Goal: Information Seeking & Learning: Learn about a topic

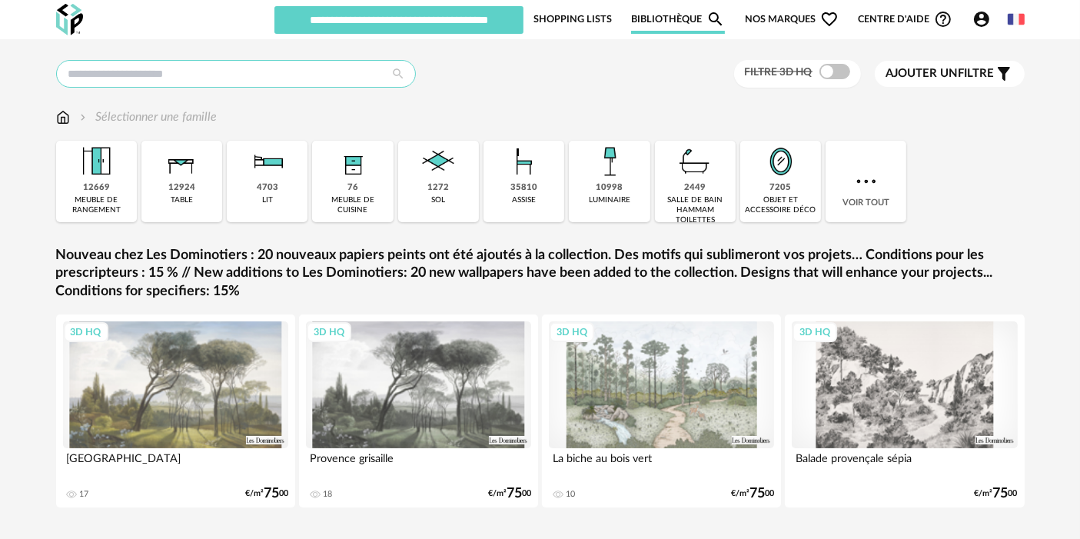
click at [336, 80] on input "text" at bounding box center [236, 74] width 360 height 28
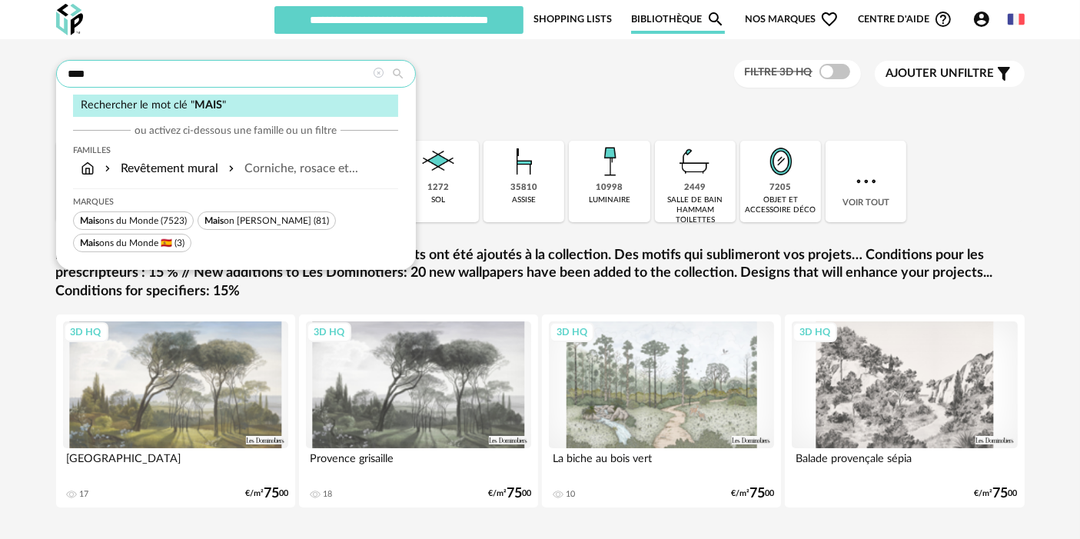
type input "****"
click at [148, 218] on span "Mais ons du Monde" at bounding box center [119, 220] width 78 height 9
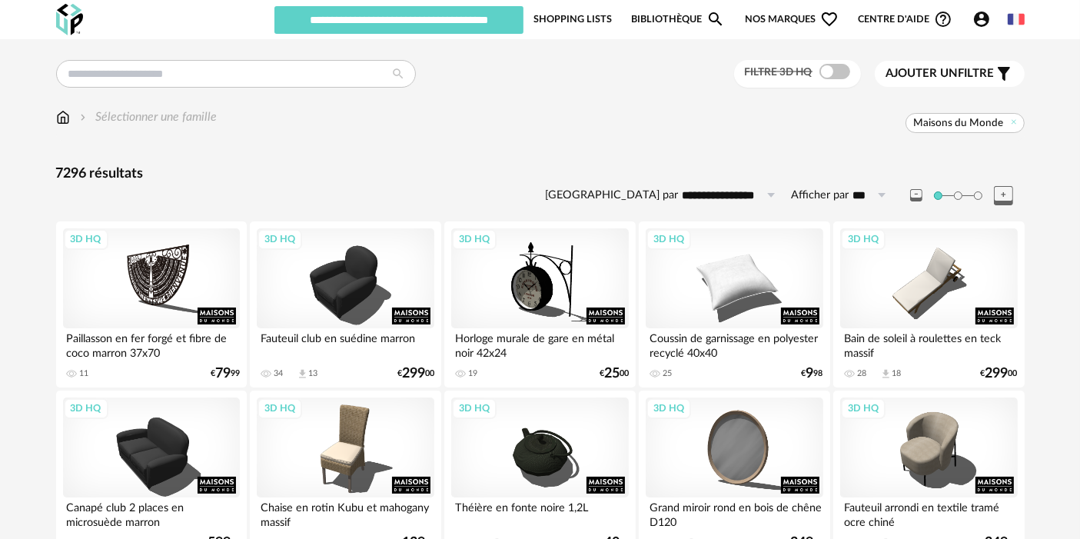
click at [836, 75] on span at bounding box center [834, 71] width 31 height 15
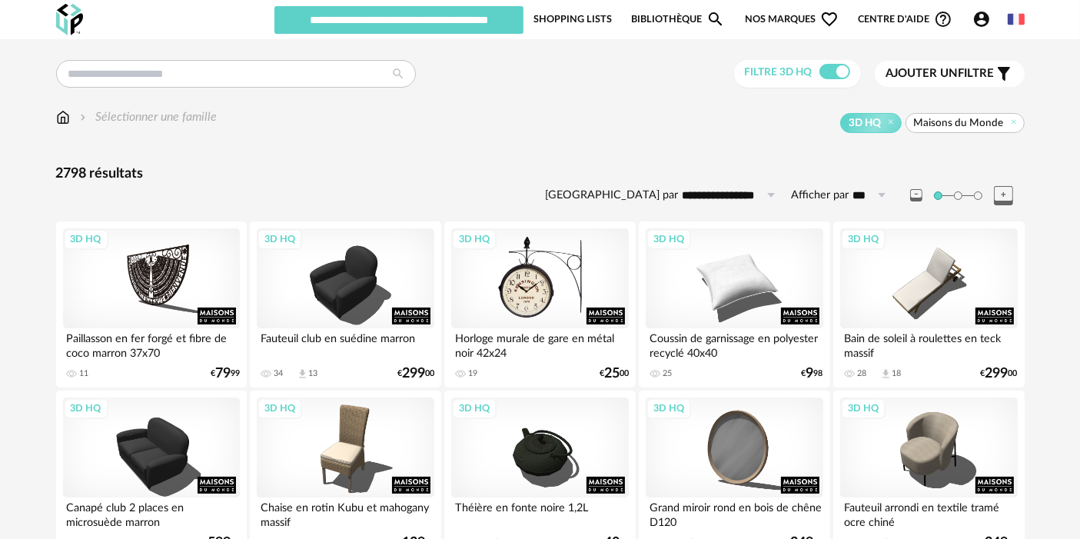
click at [509, 290] on div "3D HQ" at bounding box center [539, 278] width 177 height 100
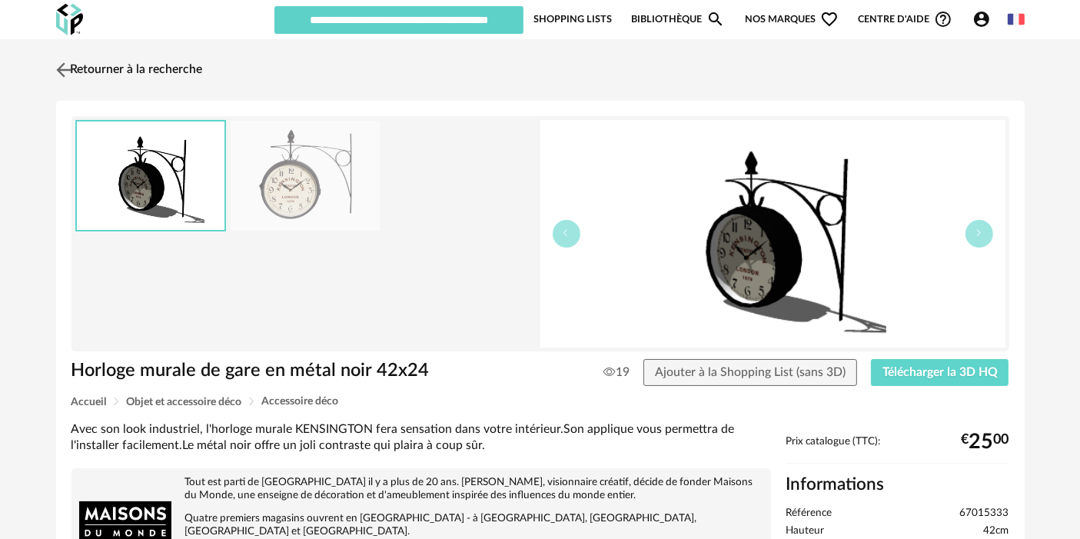
click at [173, 65] on link "Retourner à la recherche" at bounding box center [127, 70] width 151 height 34
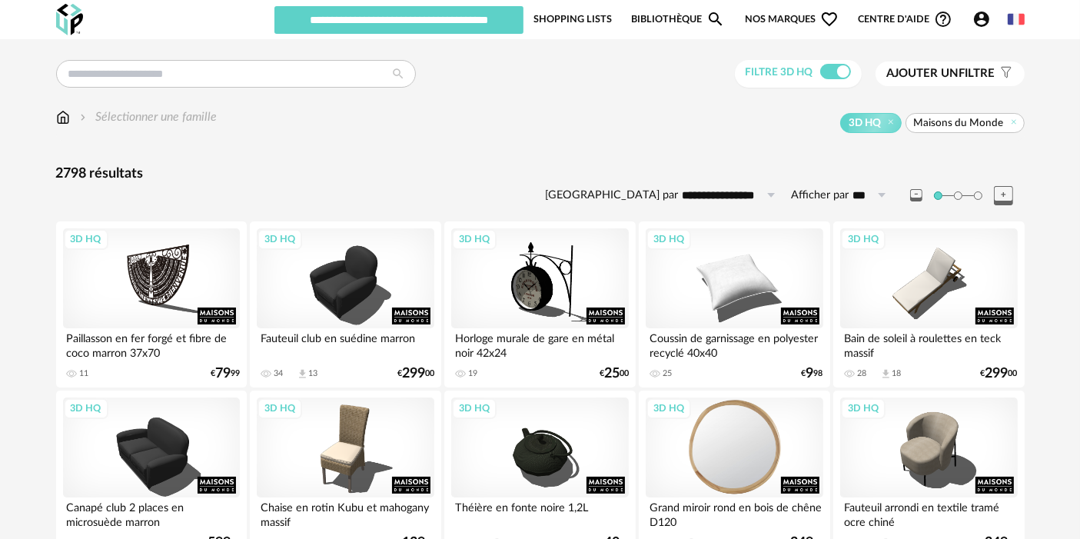
click at [751, 441] on div "3D HQ" at bounding box center [733, 447] width 177 height 100
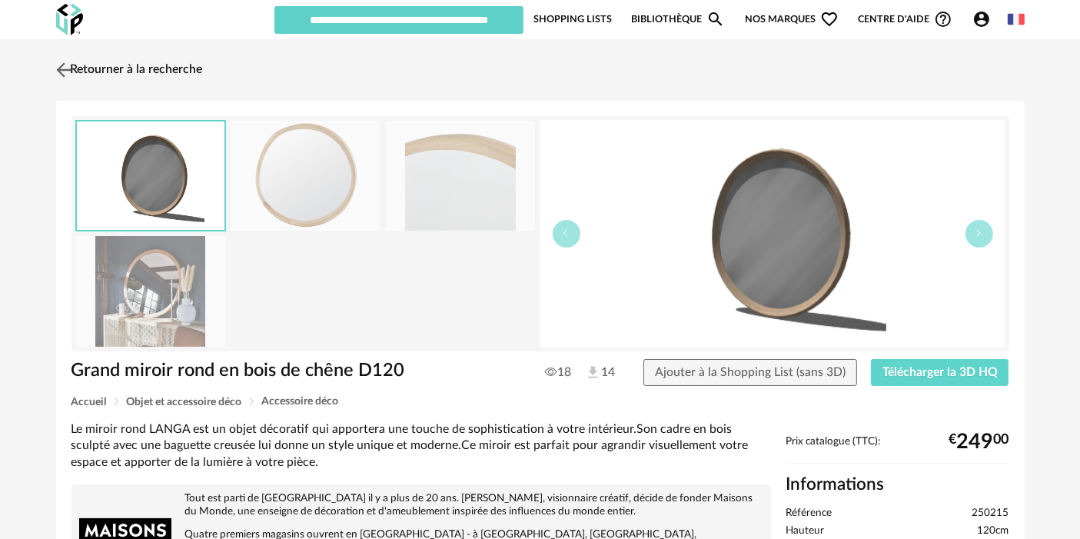
click at [126, 75] on link "Retourner à la recherche" at bounding box center [127, 70] width 151 height 34
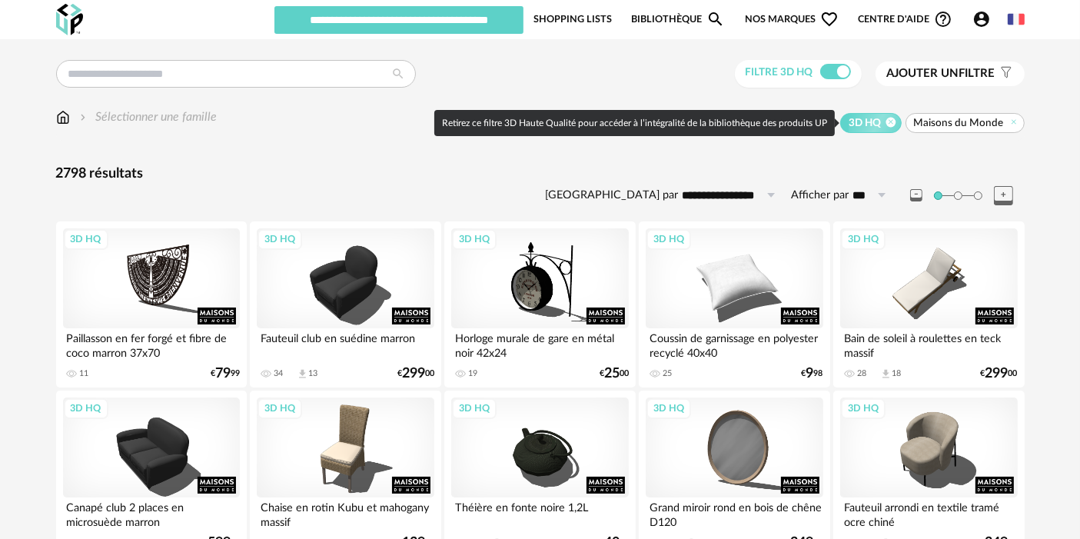
click at [894, 123] on icon at bounding box center [891, 122] width 10 height 10
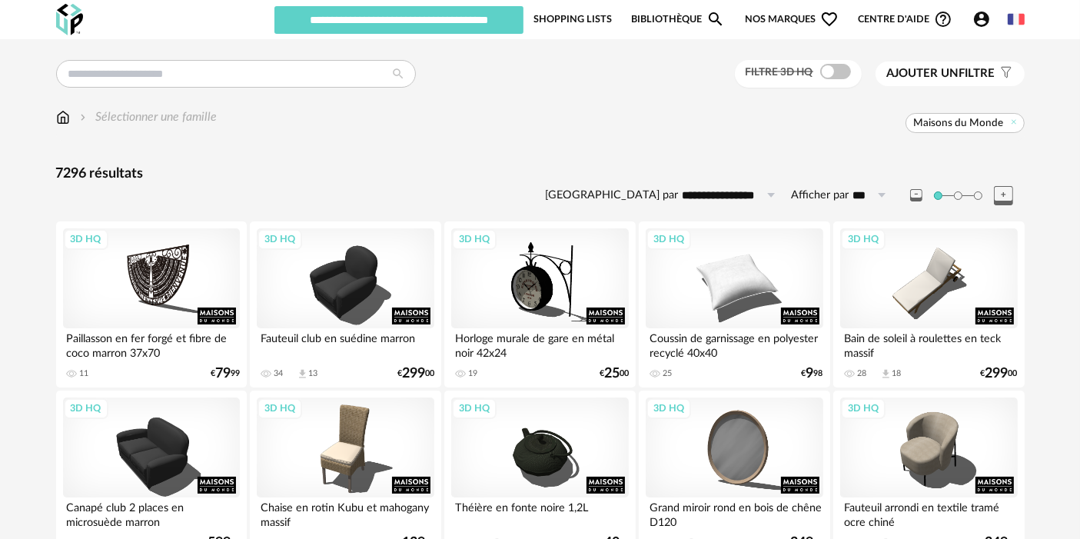
scroll to position [3164, 0]
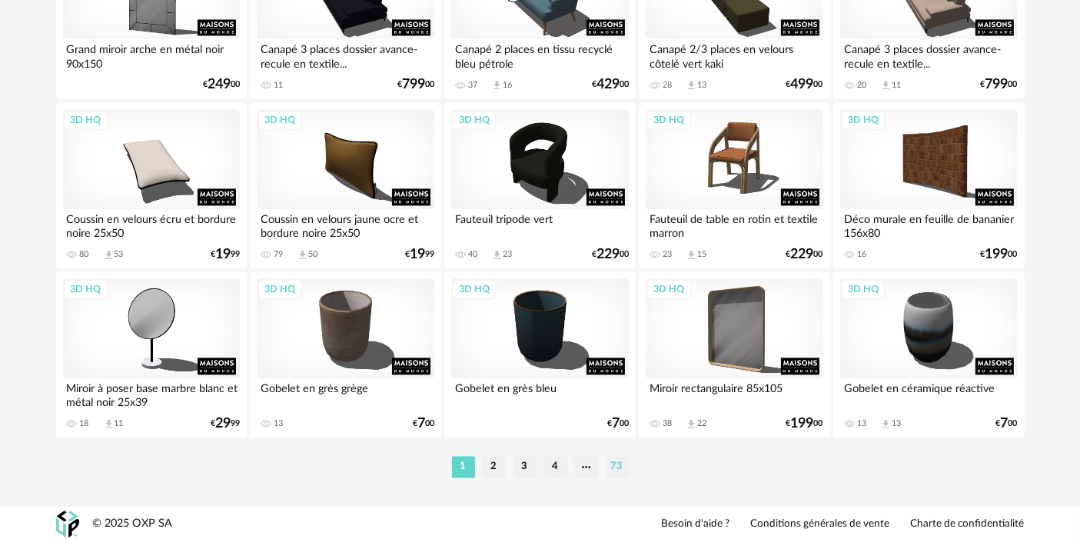
click at [610, 464] on li "73" at bounding box center [617, 467] width 23 height 22
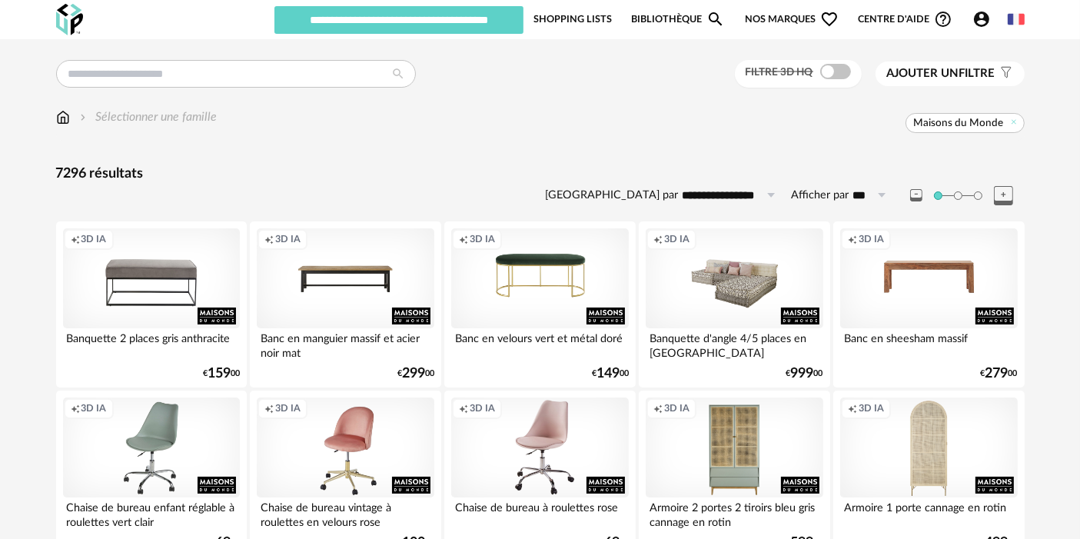
click at [720, 271] on div "Creation icon 3D IA" at bounding box center [733, 278] width 177 height 100
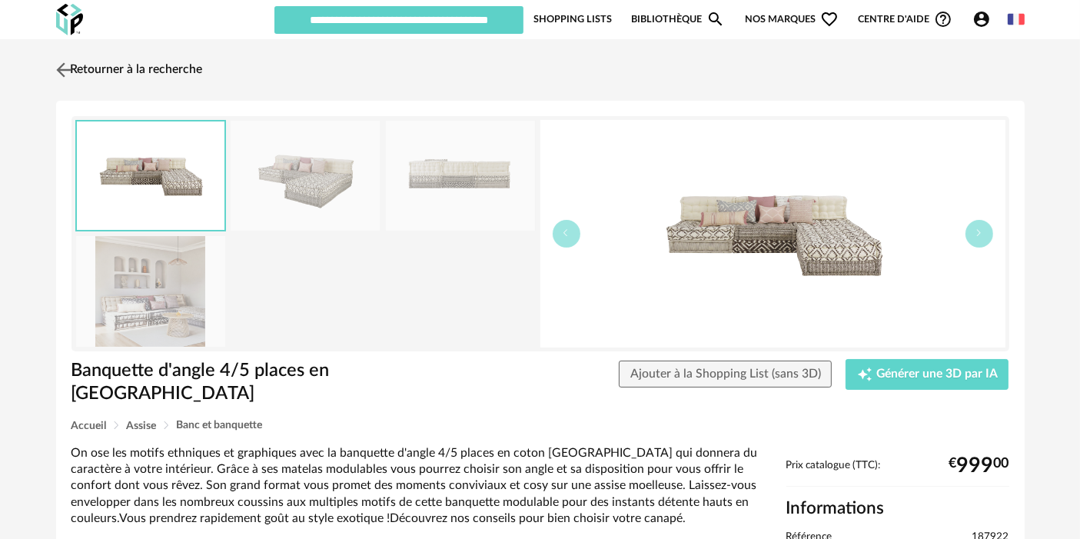
click at [129, 65] on link "Retourner à la recherche" at bounding box center [127, 70] width 151 height 34
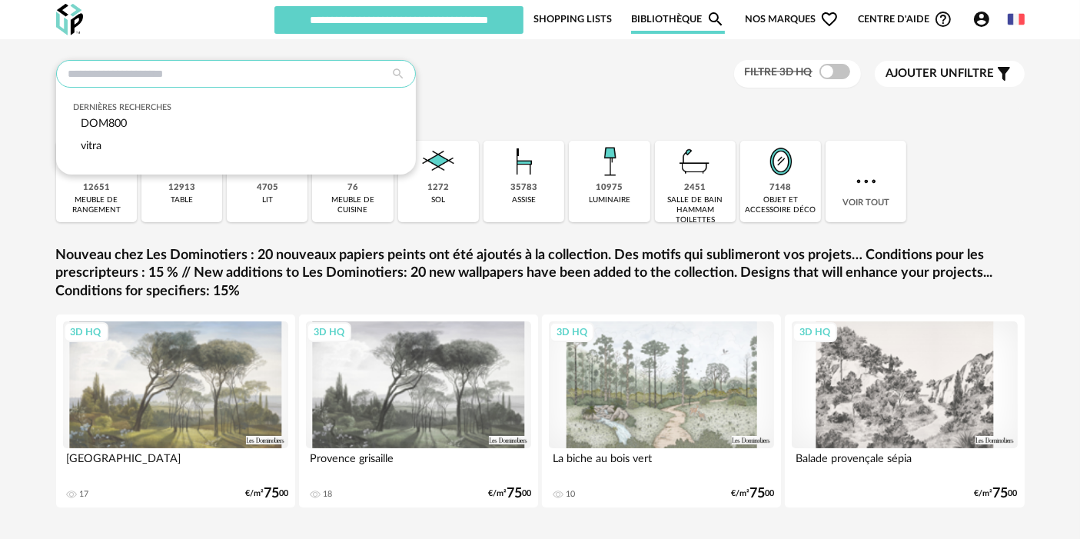
click at [271, 67] on input "text" at bounding box center [236, 74] width 360 height 28
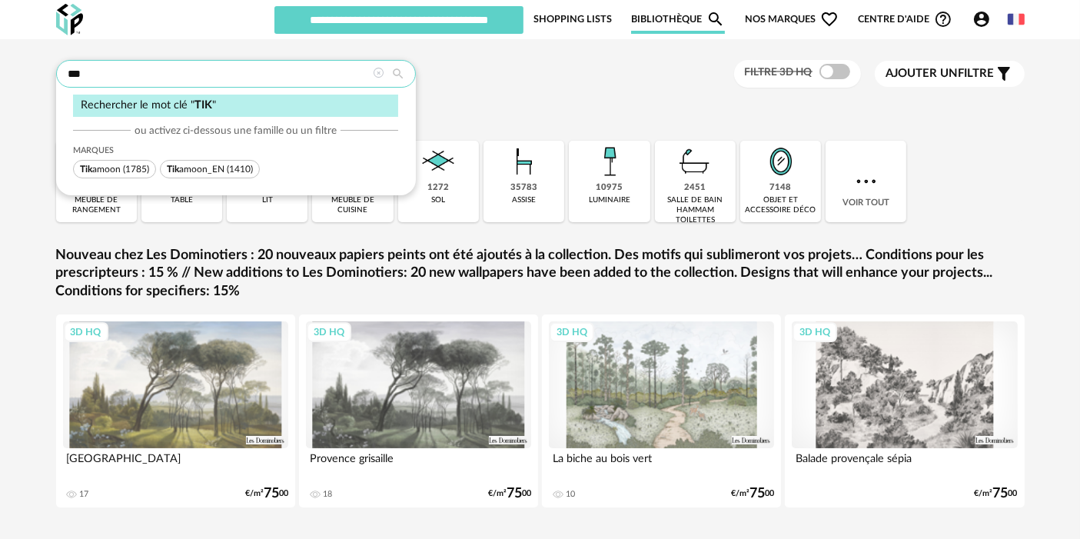
type input "***"
click at [120, 174] on span "Tik amoon (1785)" at bounding box center [114, 169] width 83 height 18
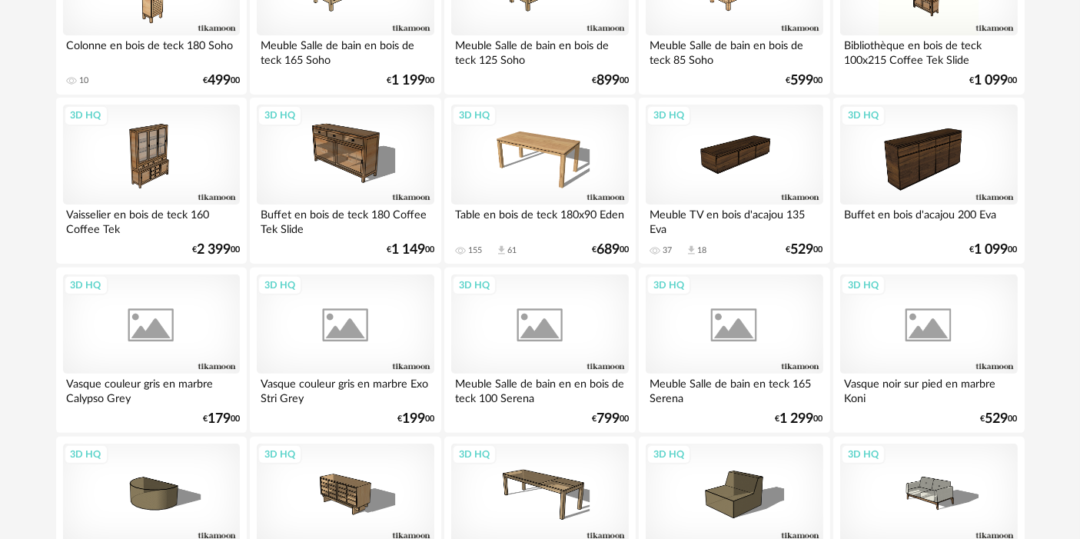
scroll to position [403, 0]
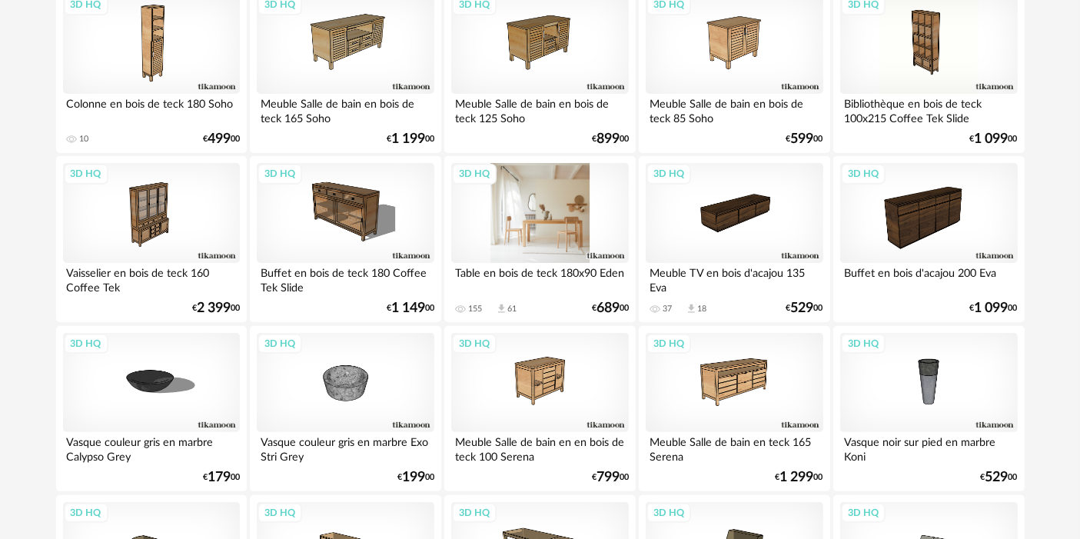
click at [523, 224] on div "3D HQ" at bounding box center [539, 213] width 177 height 100
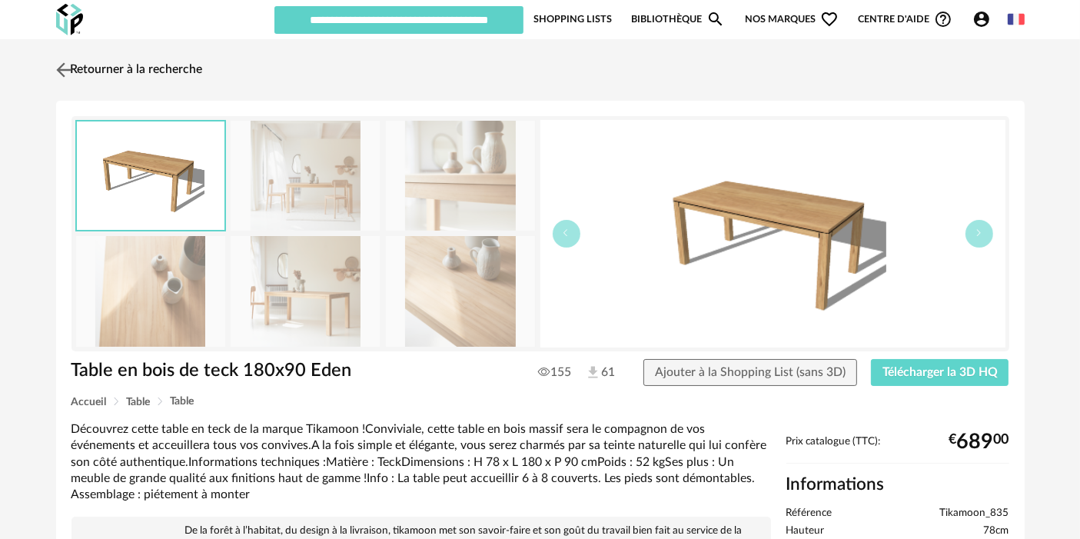
click at [168, 67] on link "Retourner à la recherche" at bounding box center [127, 70] width 151 height 34
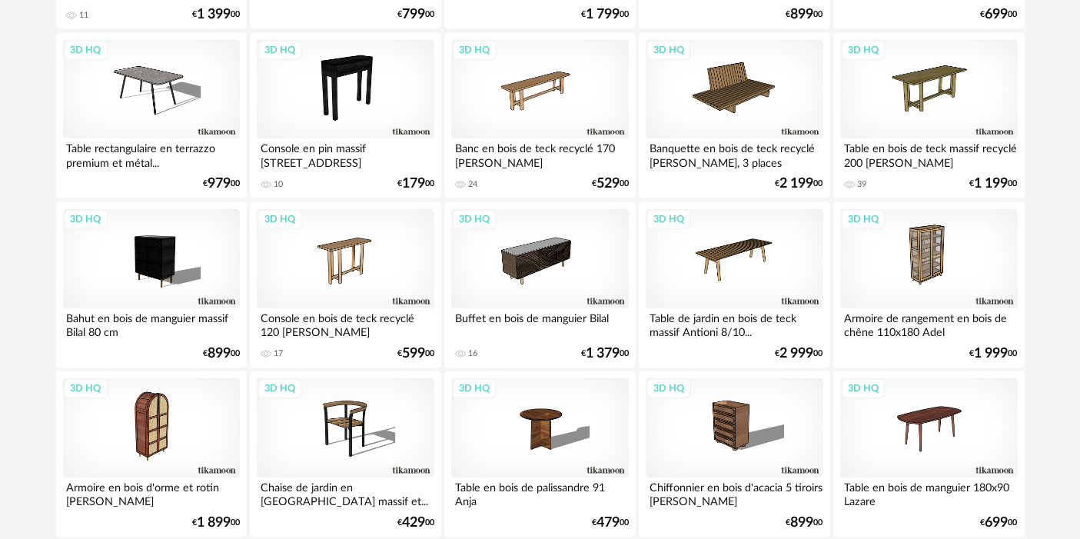
scroll to position [3164, 0]
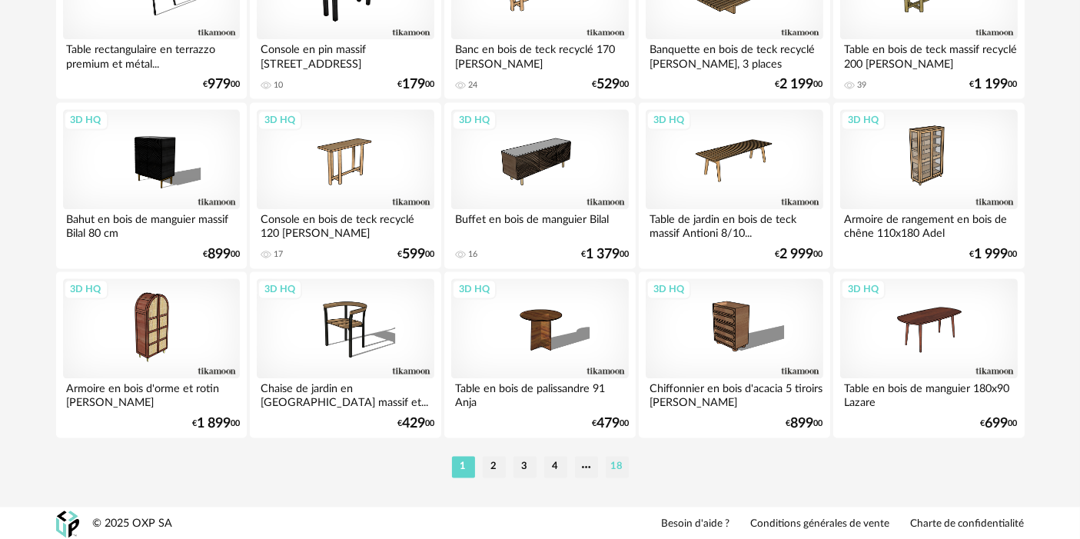
click at [625, 471] on li "18" at bounding box center [617, 467] width 23 height 22
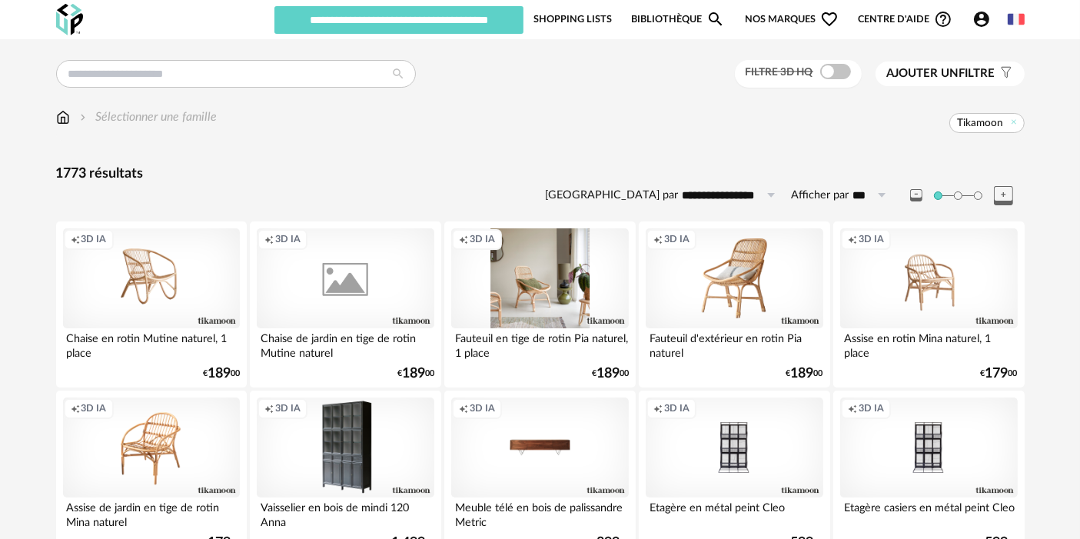
click at [582, 280] on div "Creation icon 3D IA" at bounding box center [539, 278] width 177 height 100
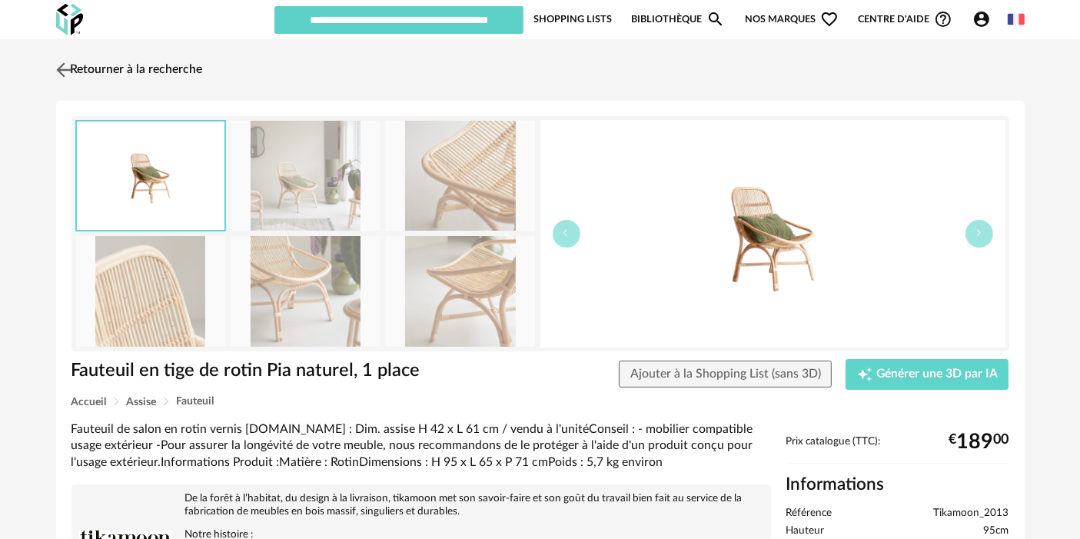
click at [159, 78] on link "Retourner à la recherche" at bounding box center [127, 70] width 151 height 34
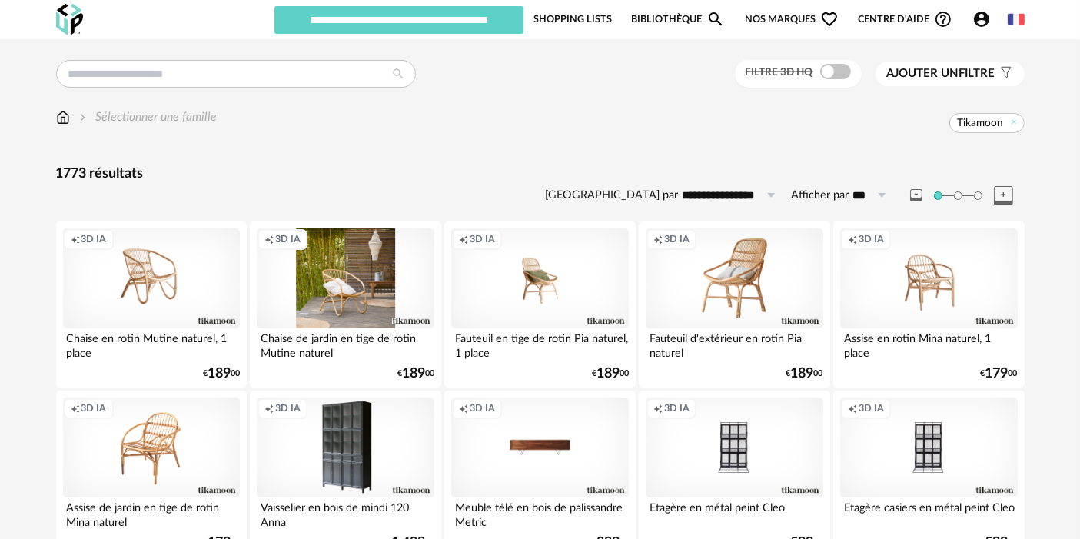
click at [343, 300] on div "Creation icon 3D IA" at bounding box center [345, 278] width 177 height 100
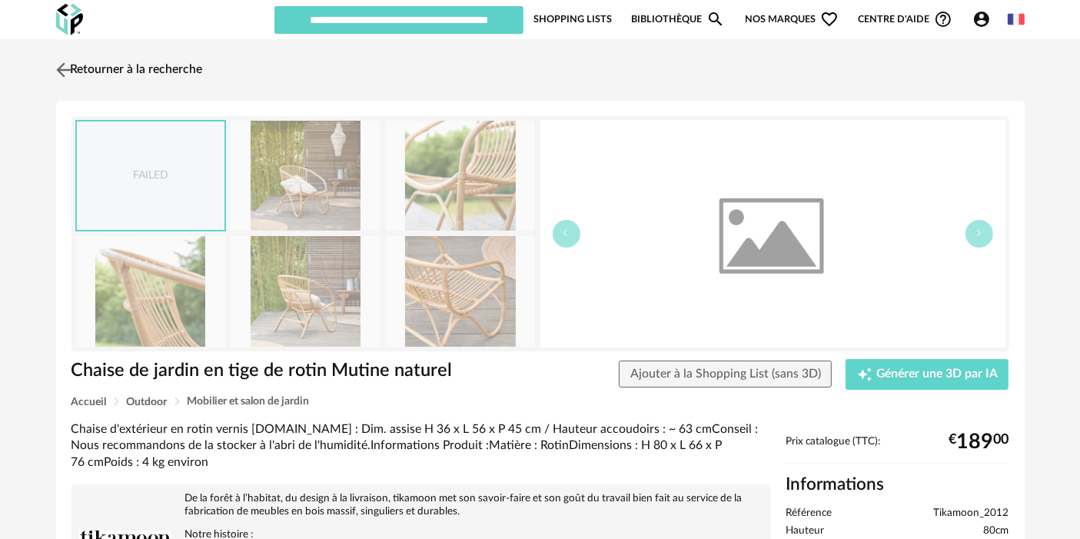
click at [191, 69] on link "Retourner à la recherche" at bounding box center [127, 70] width 151 height 34
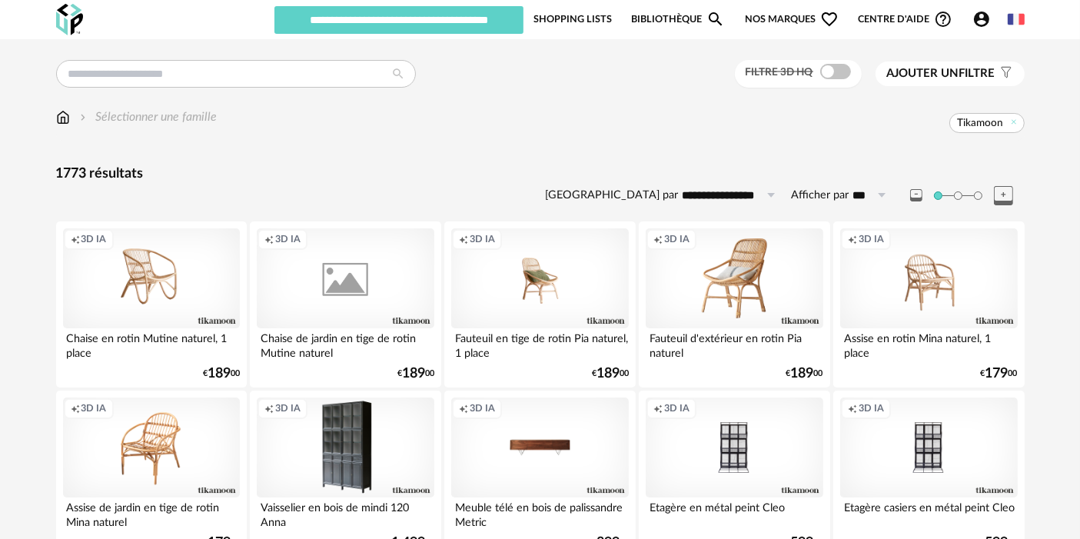
click at [537, 75] on div "Filtre 3D HQ Ajouter un filtre s Filter icon Filtrer par :" at bounding box center [540, 74] width 968 height 28
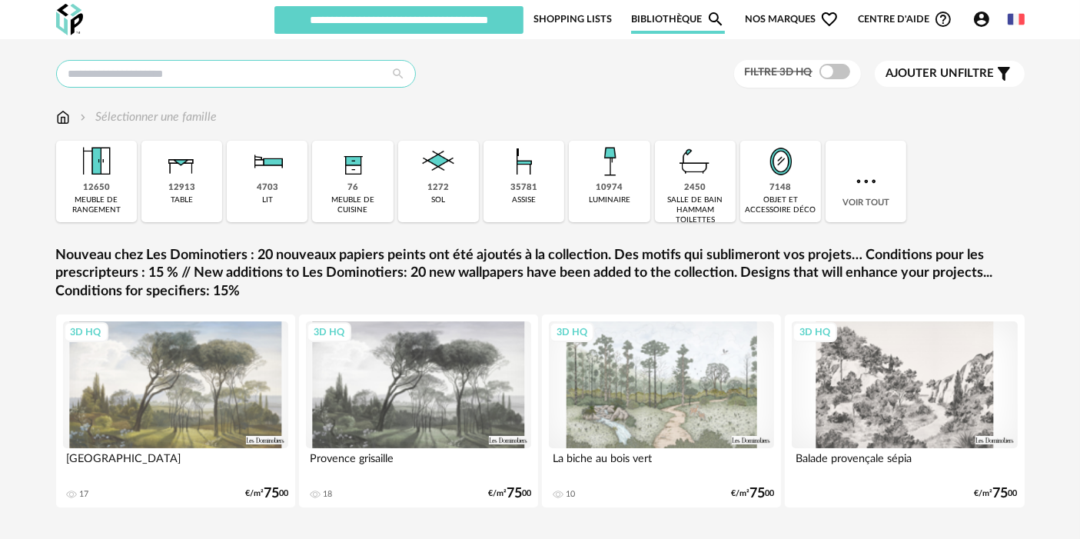
click at [175, 84] on input "text" at bounding box center [236, 74] width 360 height 28
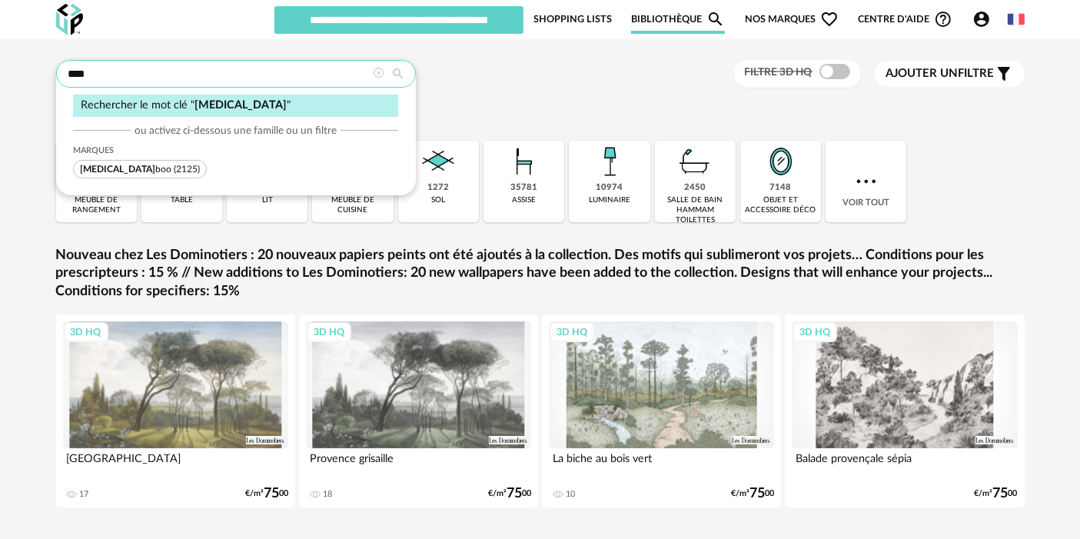
type input "****"
click at [110, 169] on span "Mili boo" at bounding box center [125, 168] width 91 height 9
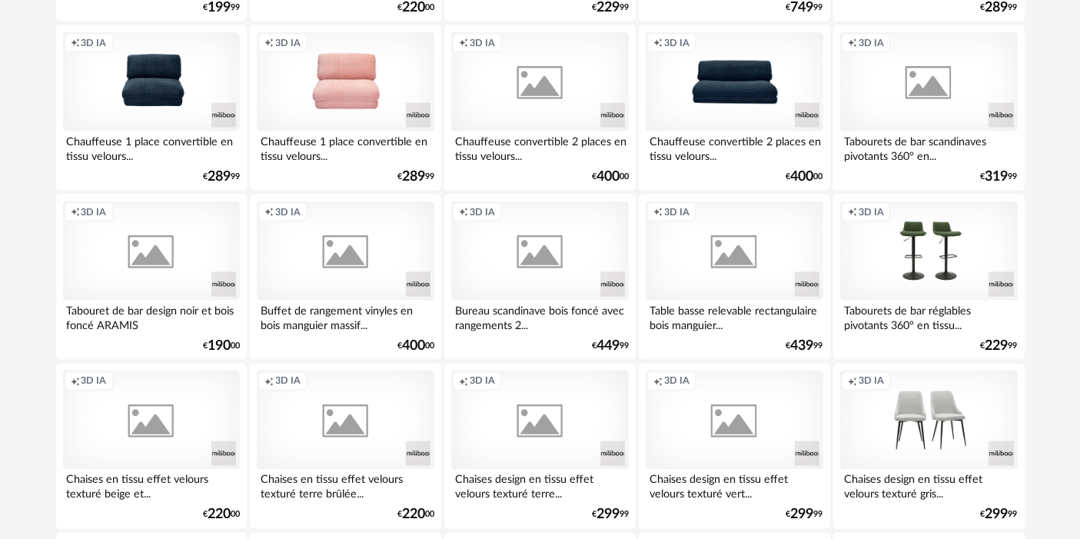
scroll to position [3164, 0]
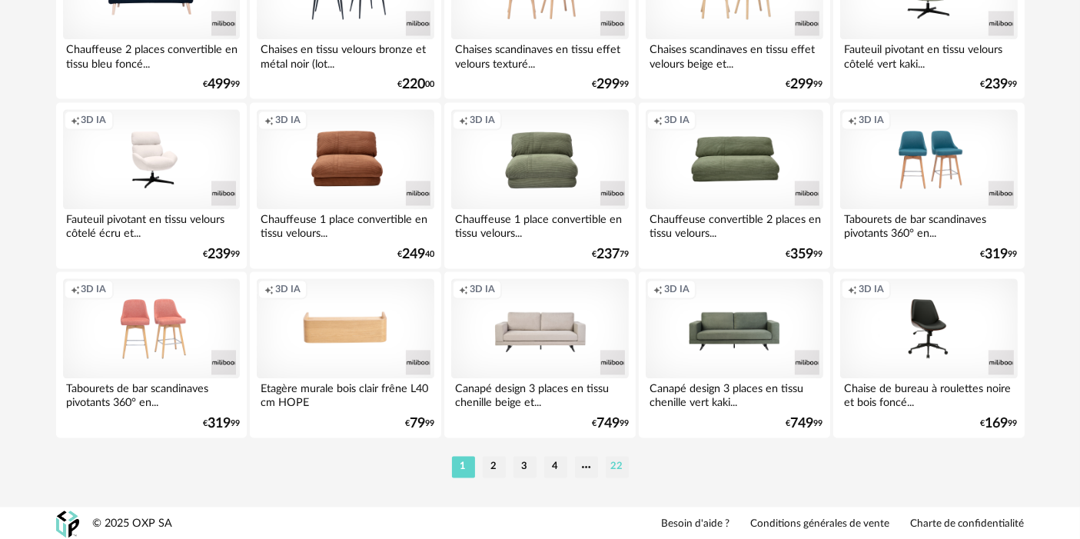
click at [609, 468] on li "22" at bounding box center [617, 467] width 23 height 22
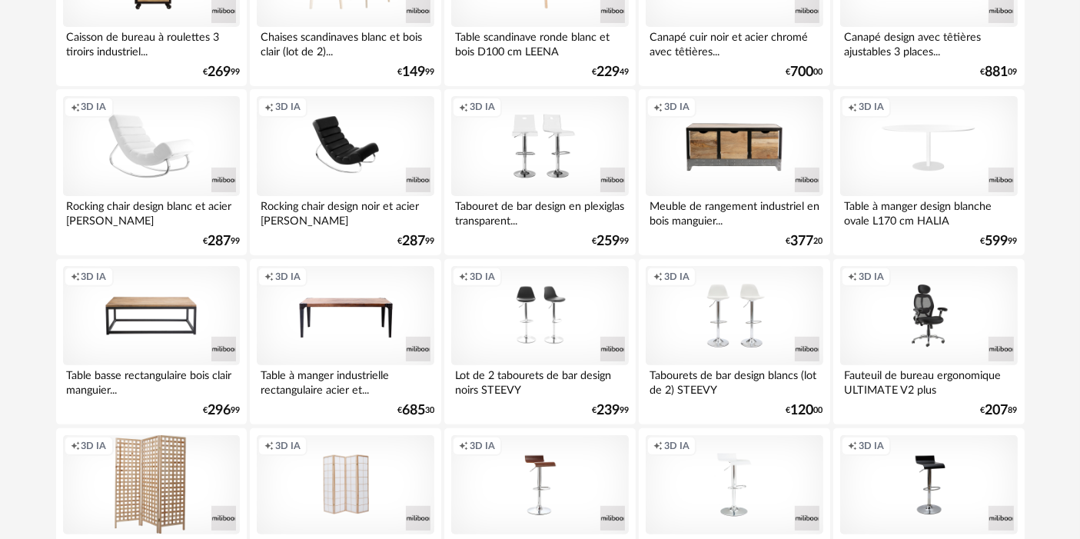
scroll to position [628, 0]
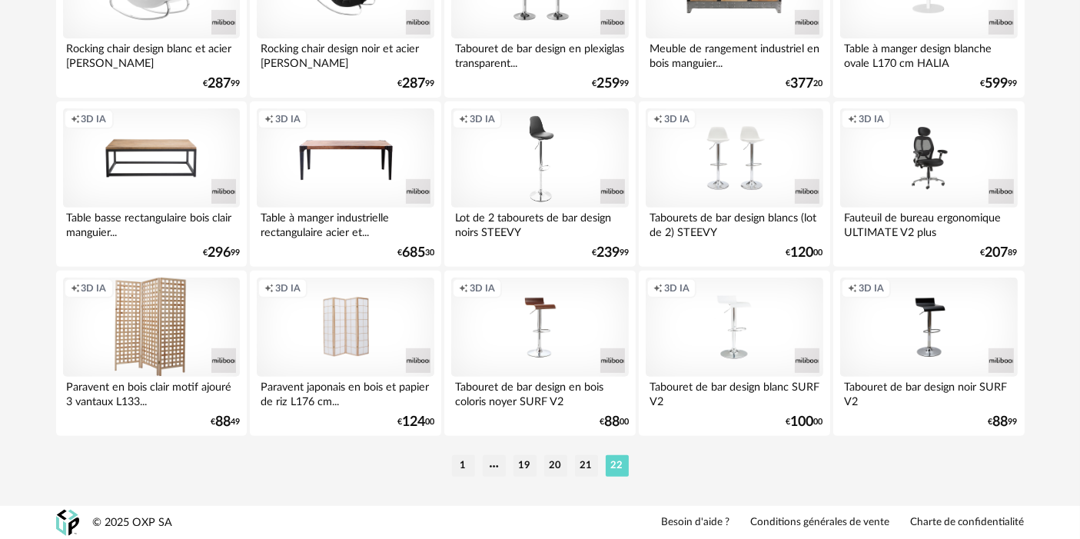
click at [575, 159] on div "Creation icon 3D IA" at bounding box center [539, 158] width 177 height 100
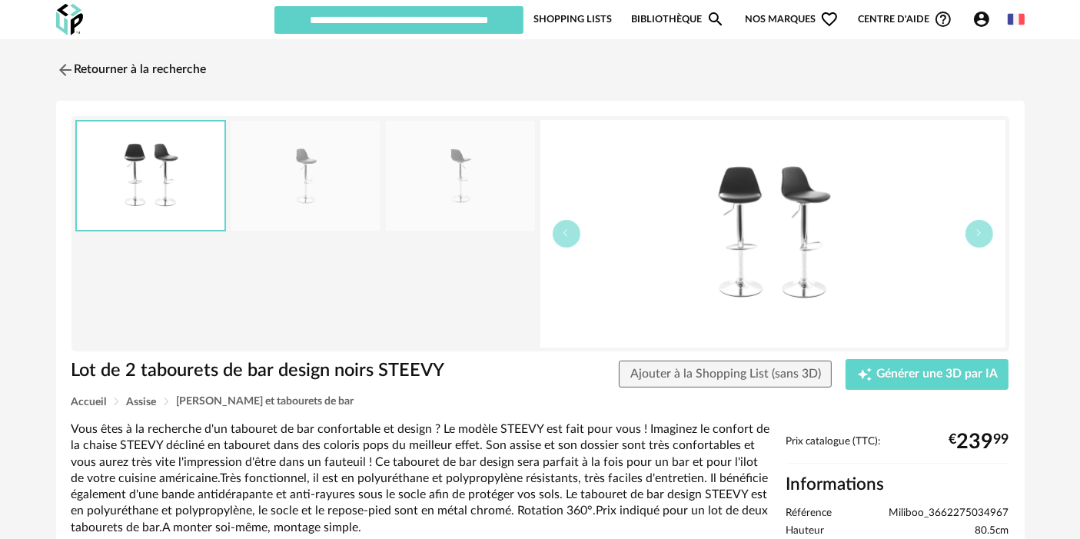
click at [169, 47] on div "Retourner à la recherche Lot de 2 tabourets de bar design noirs STEEVY Lot de 2…" at bounding box center [540, 427] width 1080 height 777
click at [168, 65] on link "Retourner à la recherche" at bounding box center [127, 70] width 151 height 34
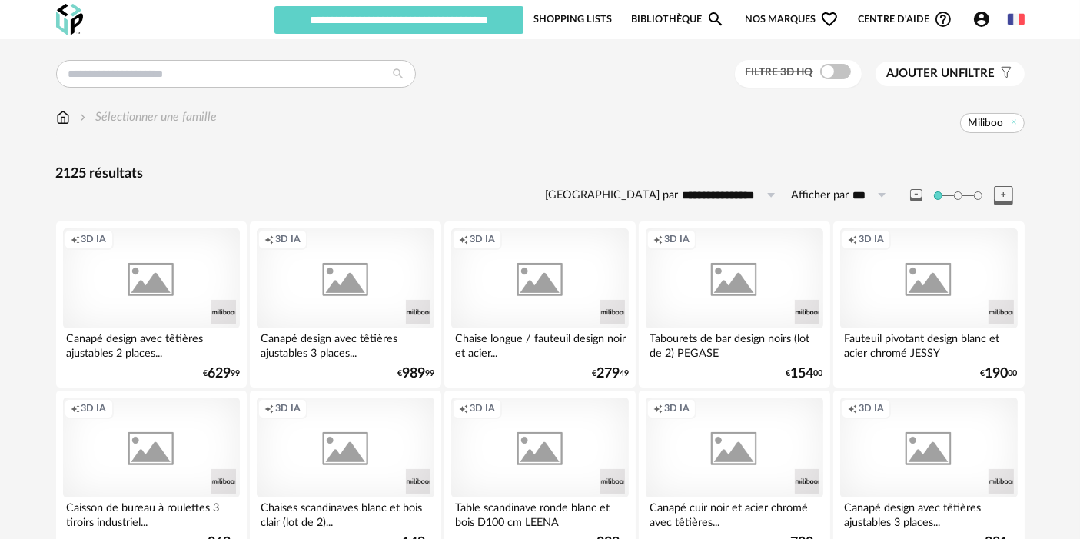
scroll to position [628, 0]
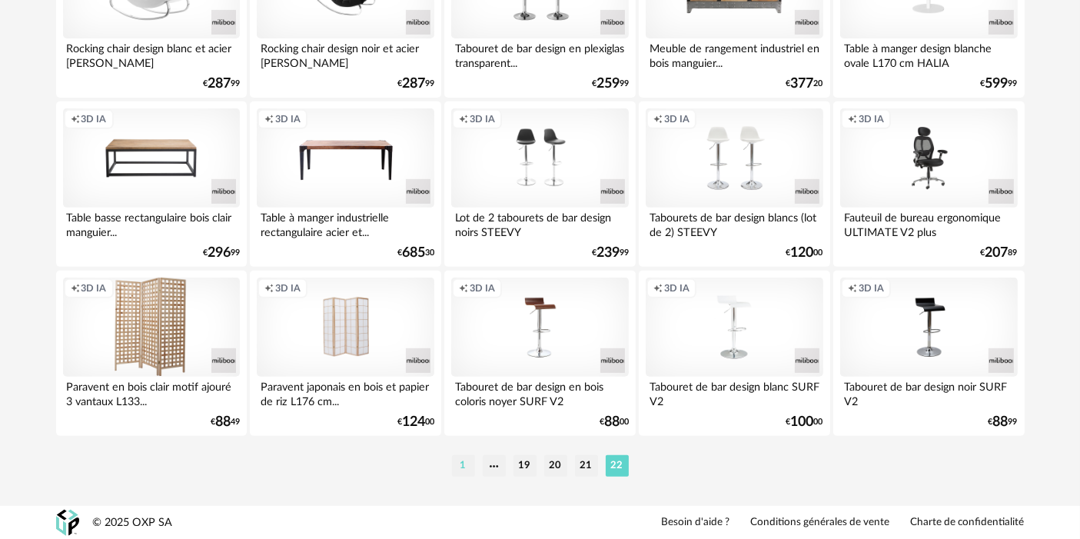
click at [461, 457] on li "1" at bounding box center [463, 466] width 23 height 22
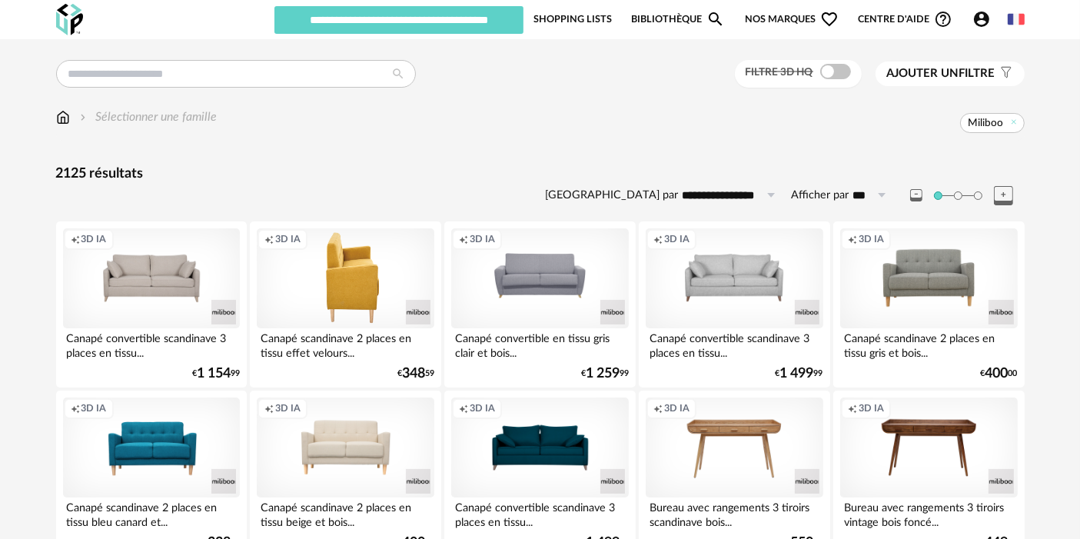
click at [336, 280] on div "Creation icon 3D IA" at bounding box center [345, 278] width 177 height 100
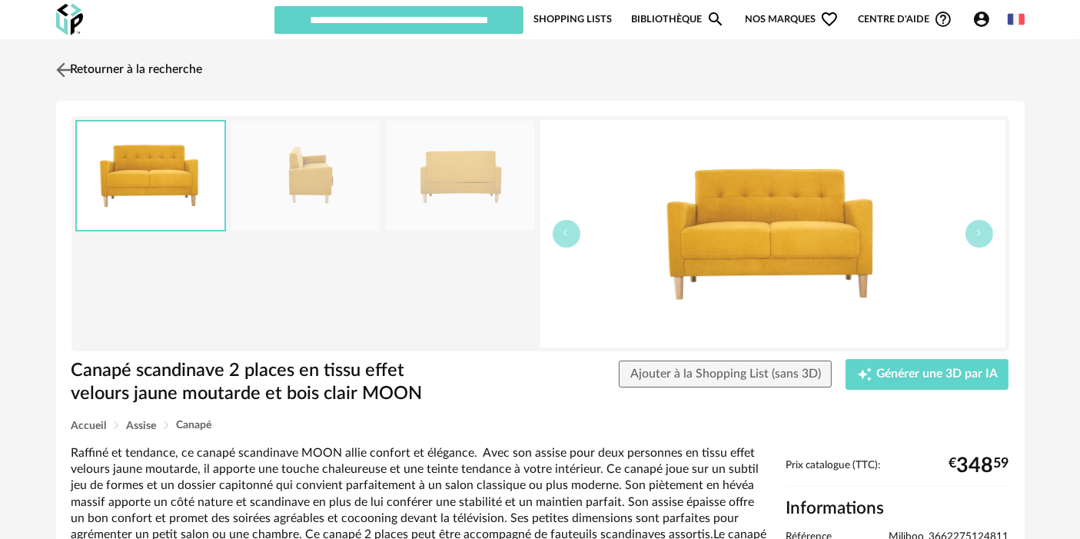
click at [157, 69] on link "Retourner à la recherche" at bounding box center [127, 70] width 151 height 34
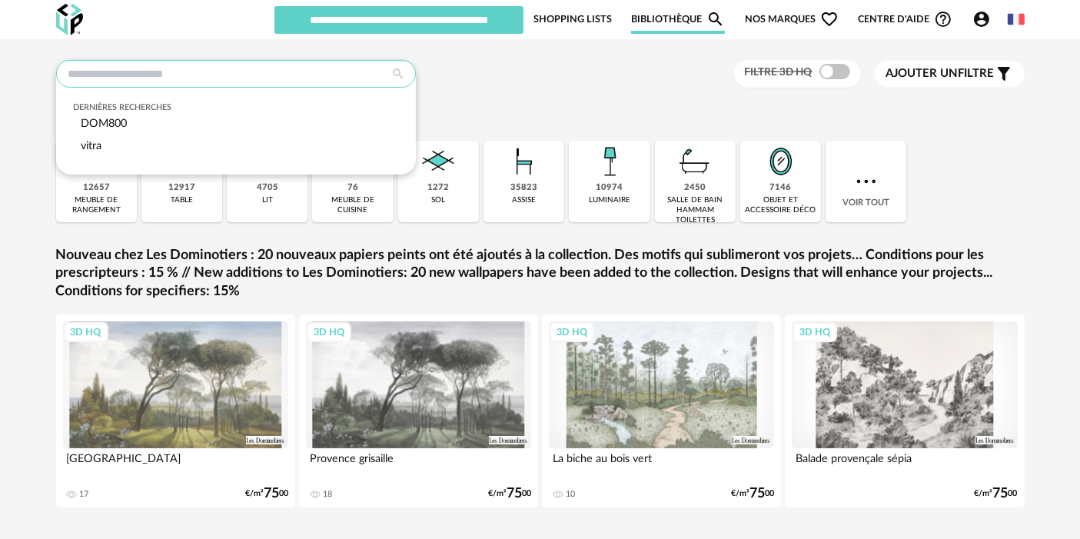
click at [323, 72] on input "text" at bounding box center [236, 74] width 360 height 28
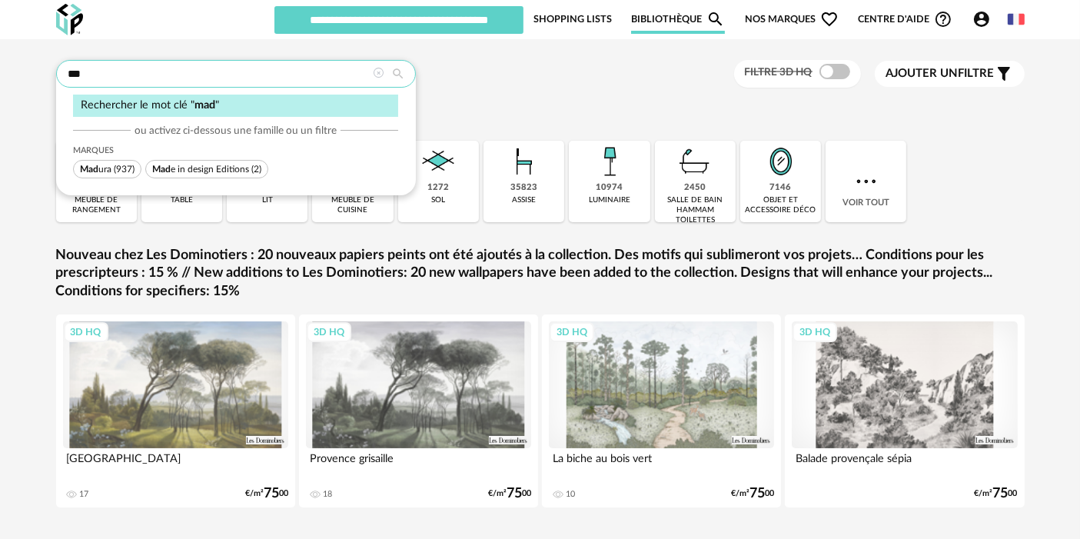
type input "***"
click at [131, 172] on span "Mad ura (937)" at bounding box center [107, 169] width 68 height 18
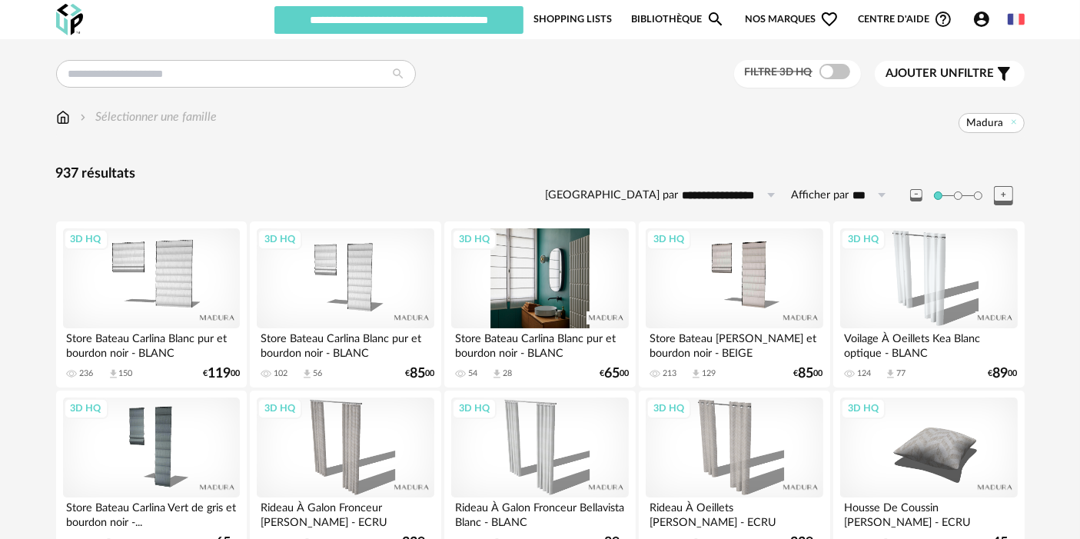
click at [516, 284] on div "3D HQ" at bounding box center [539, 278] width 177 height 100
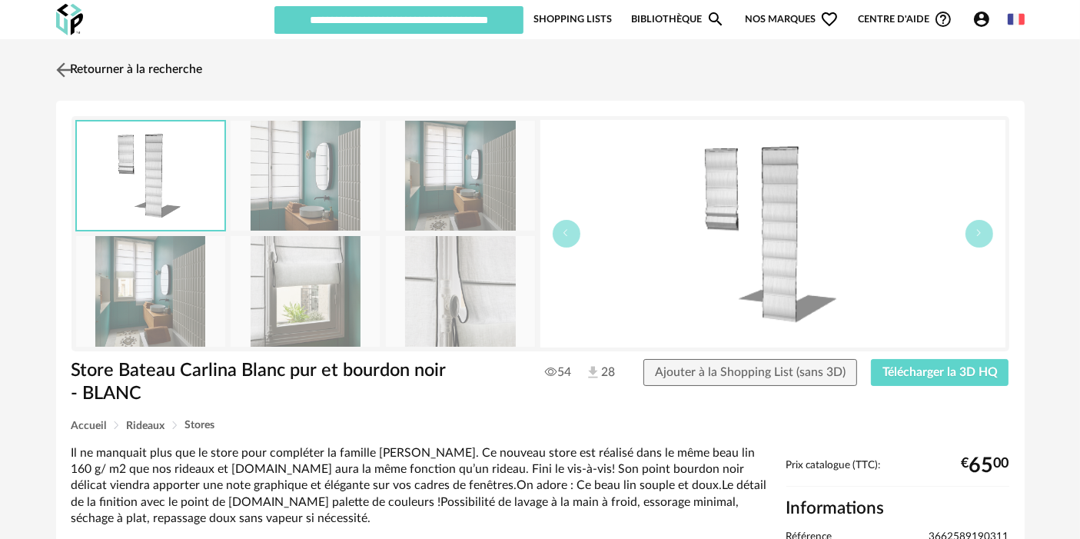
click at [118, 67] on link "Retourner à la recherche" at bounding box center [127, 70] width 151 height 34
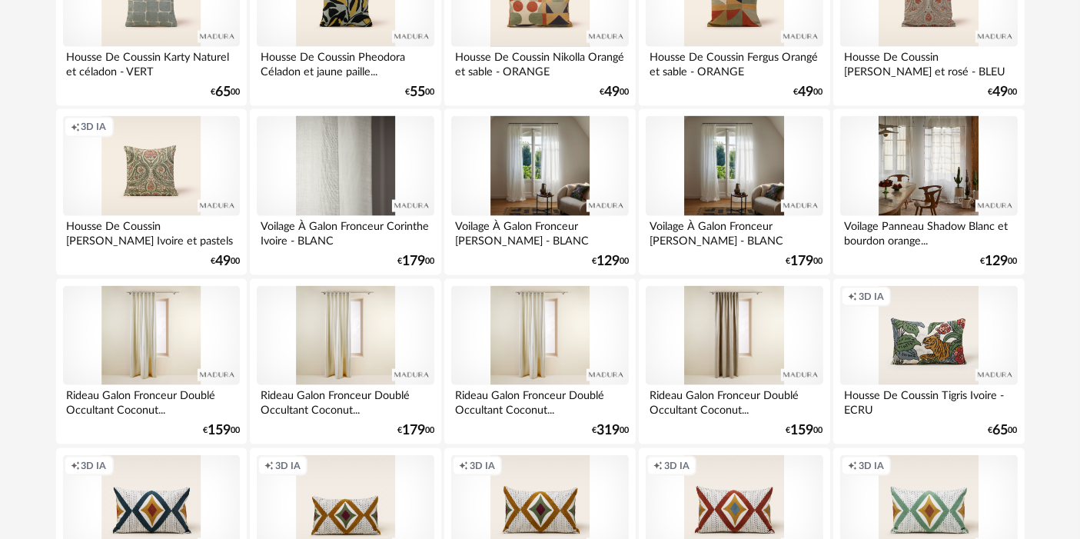
scroll to position [3164, 0]
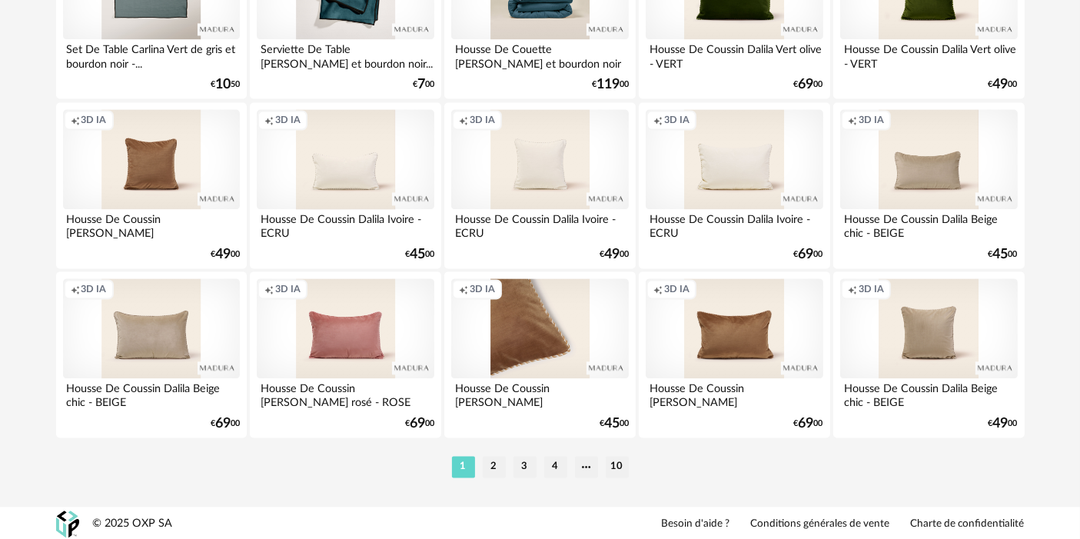
click at [546, 337] on div "Creation icon 3D IA" at bounding box center [539, 328] width 177 height 100
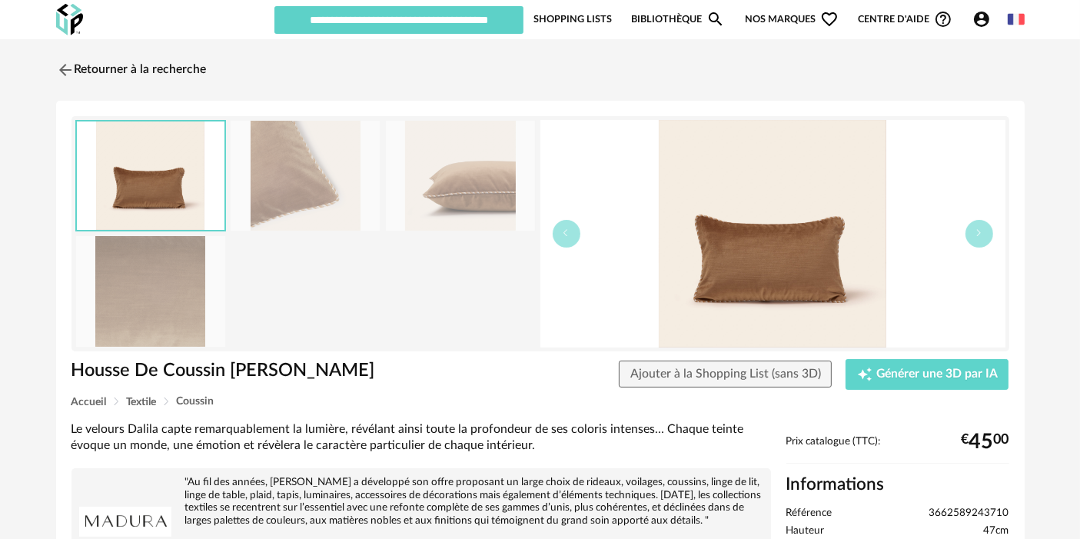
click at [1077, 126] on div "Retourner à la recherche Housse De Coussin [PERSON_NAME] Housse De Coussin [PER…" at bounding box center [540, 426] width 1080 height 775
